Goal: Task Accomplishment & Management: Manage account settings

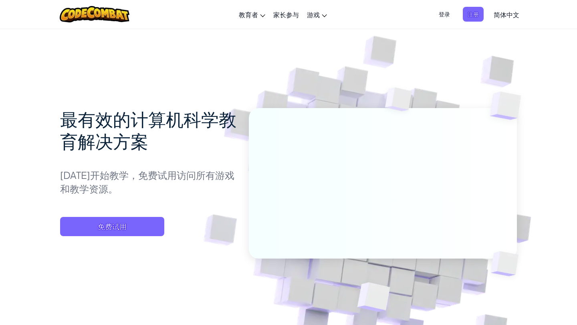
click at [448, 16] on span "登录" at bounding box center [444, 14] width 21 height 15
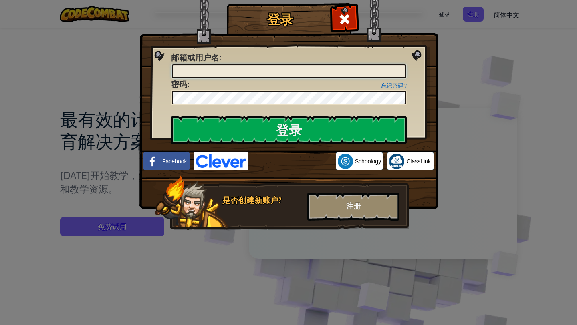
type input "[EMAIL_ADDRESS][DOMAIN_NAME]"
click at [161, 94] on div "登录 未知错误 邮箱或用户名 : [EMAIL_ADDRESS][DOMAIN_NAME] 忘记密码? 密码 : 登录 正在登录 Facebook Schoo…" at bounding box center [288, 128] width 267 height 233
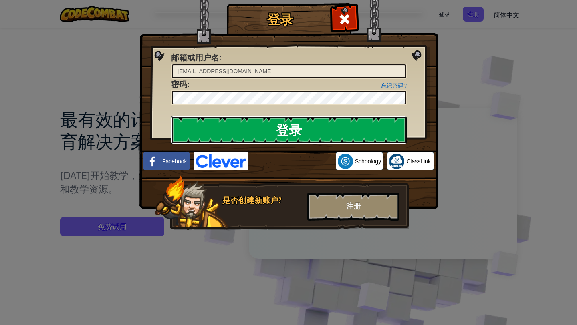
click at [198, 132] on input "登录" at bounding box center [288, 130] width 235 height 28
